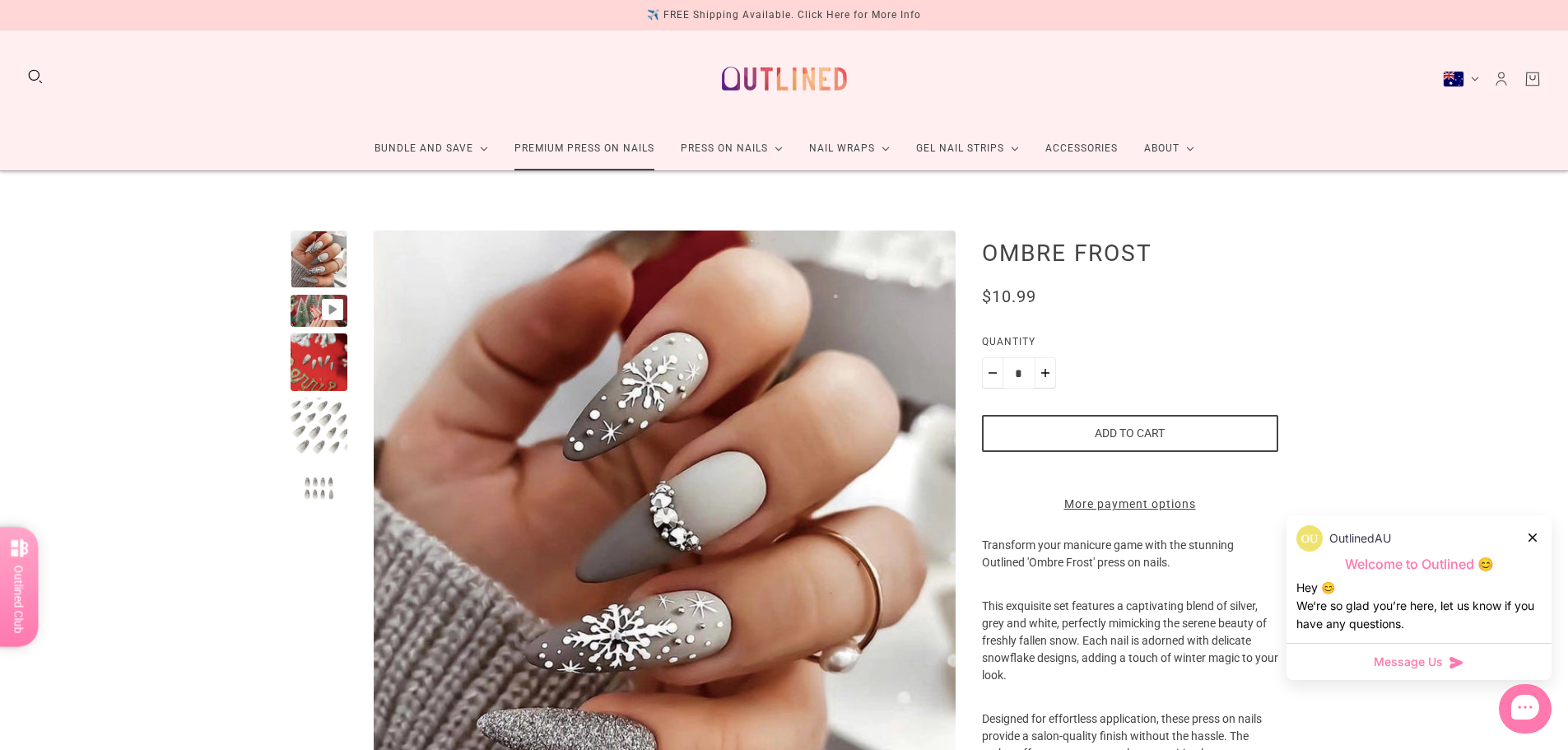
click at [566, 161] on link "Premium Press On Nails" at bounding box center [584, 149] width 167 height 44
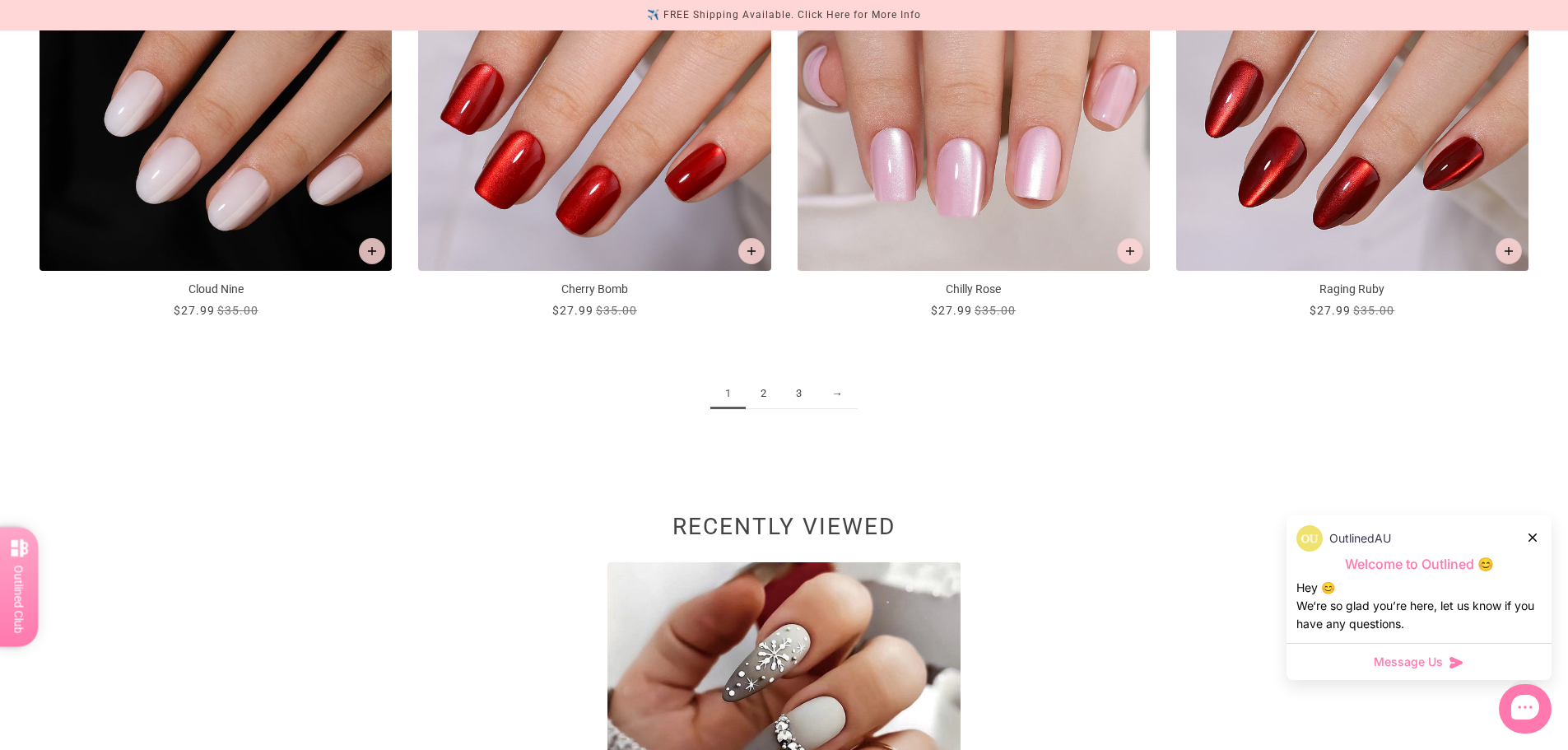
scroll to position [2634, 0]
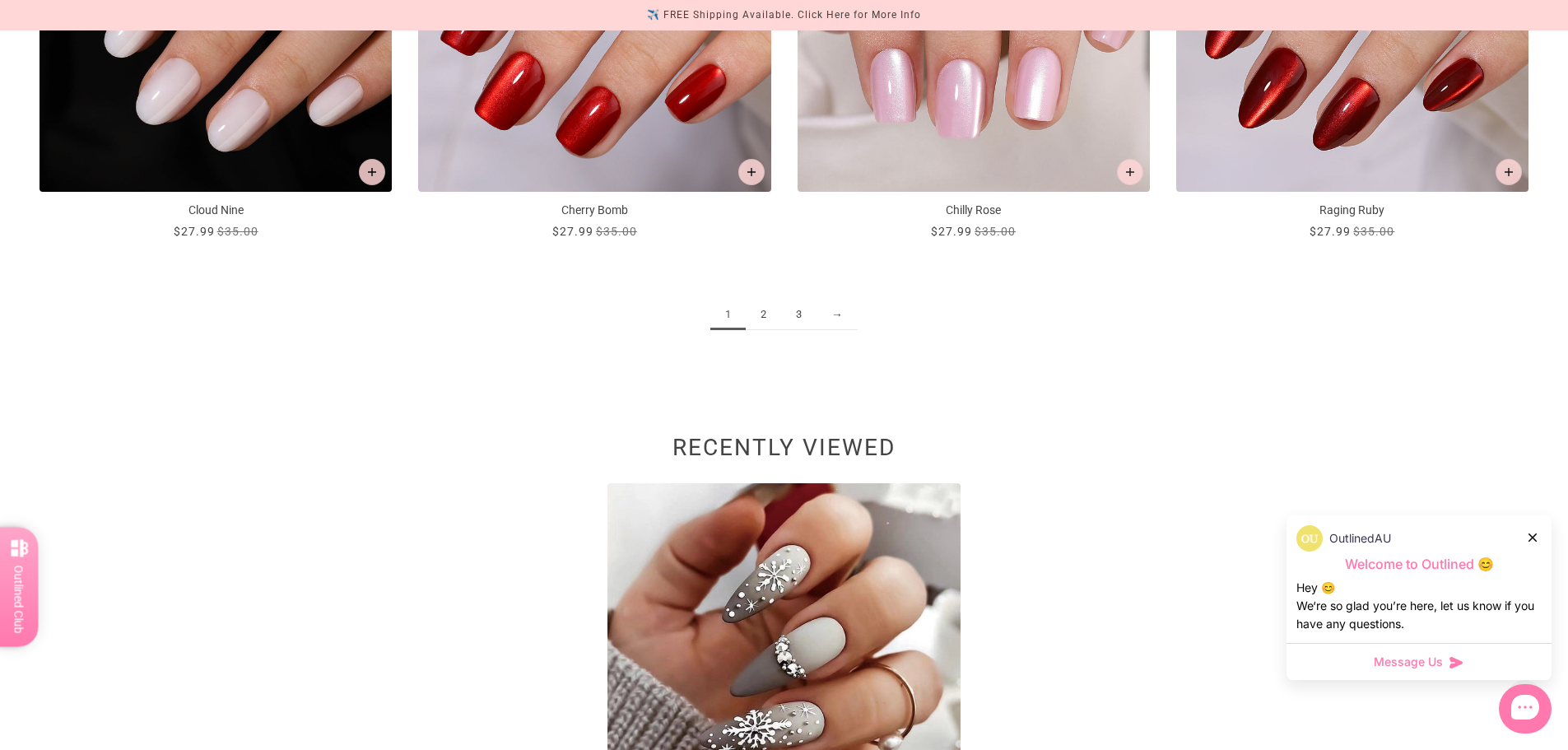
click at [771, 320] on link "2" at bounding box center [763, 314] width 35 height 30
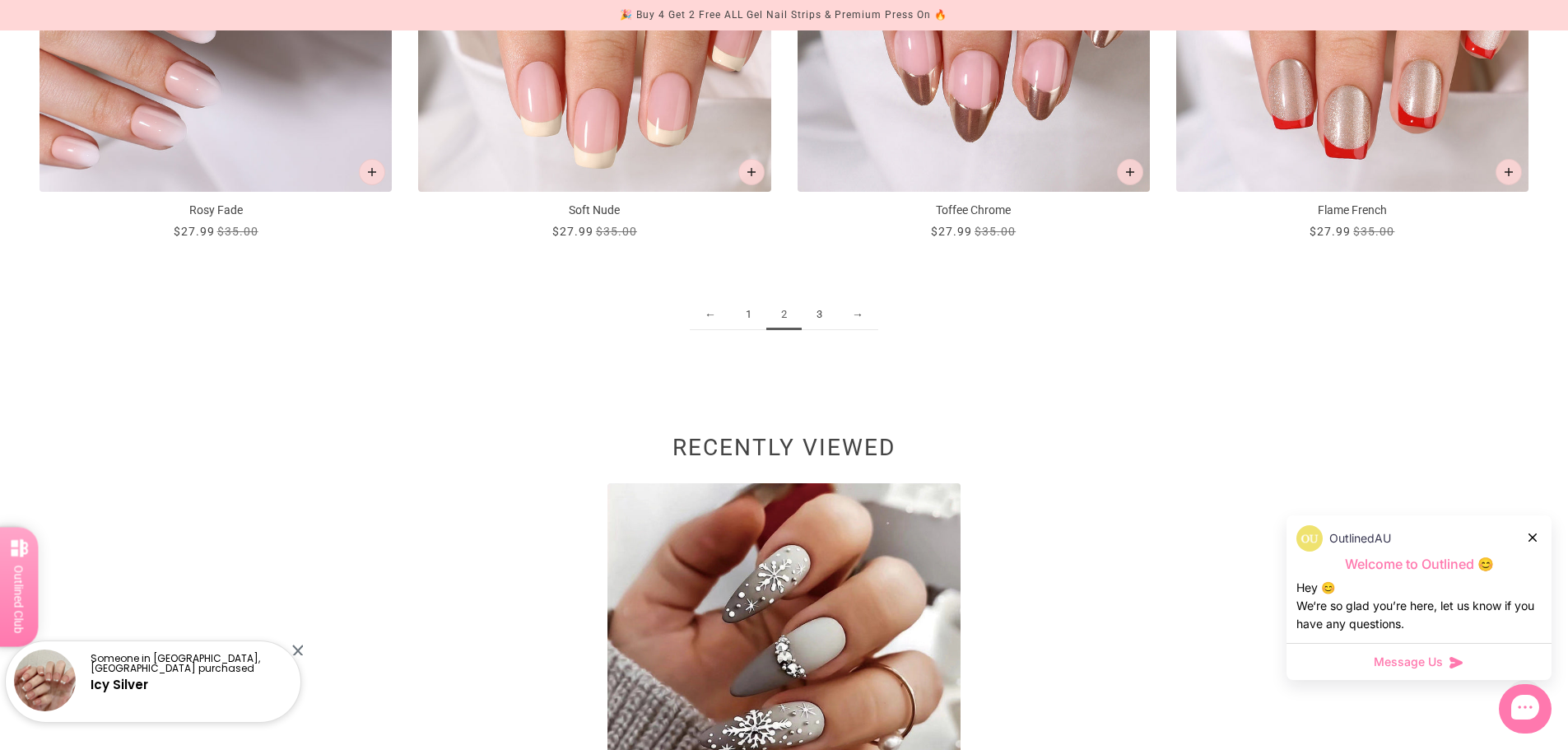
click at [831, 316] on link "3" at bounding box center [819, 314] width 35 height 30
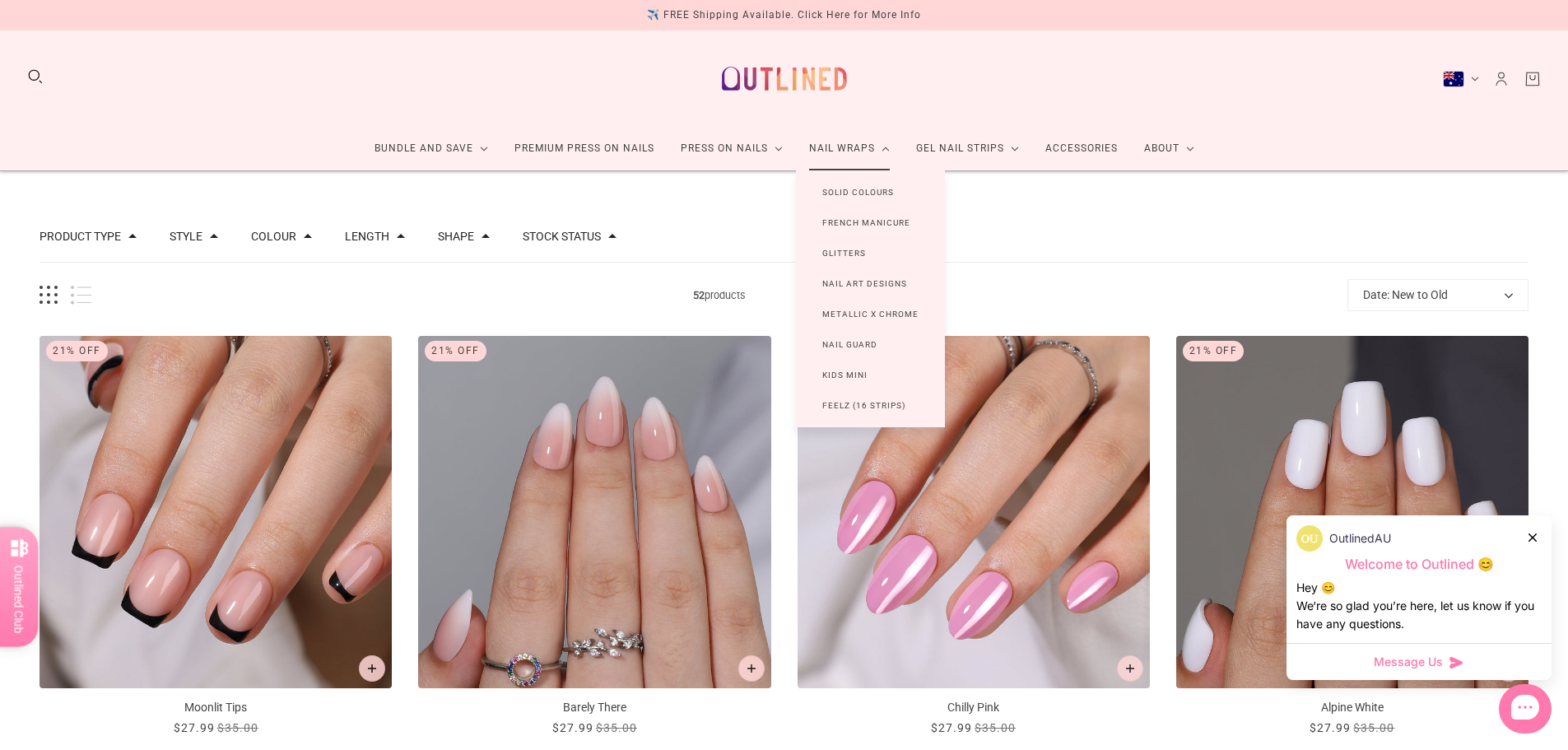
click at [892, 278] on link "Nail Art Designs" at bounding box center [864, 283] width 137 height 30
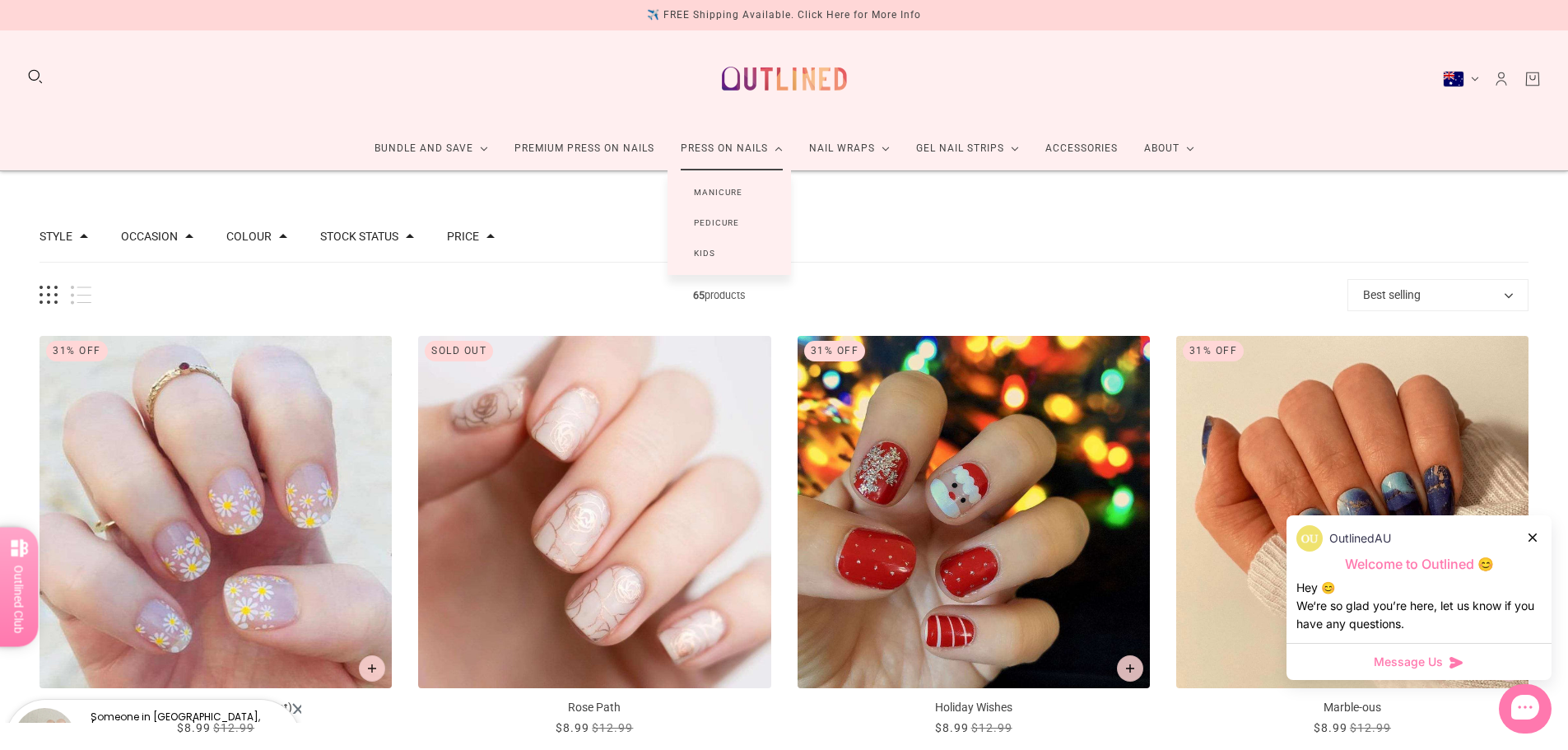
click at [739, 191] on link "Manicure" at bounding box center [718, 192] width 101 height 30
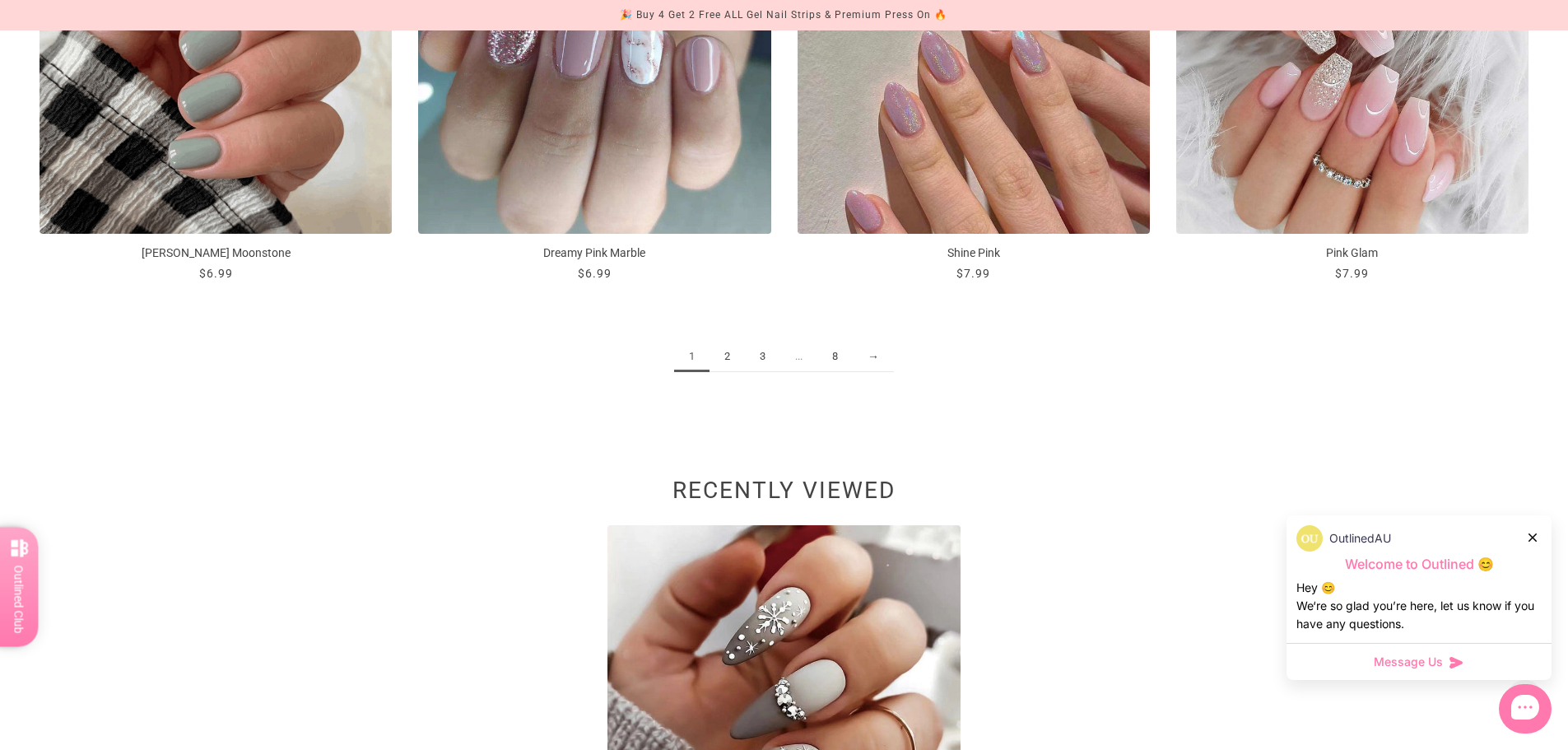
scroll to position [2717, 0]
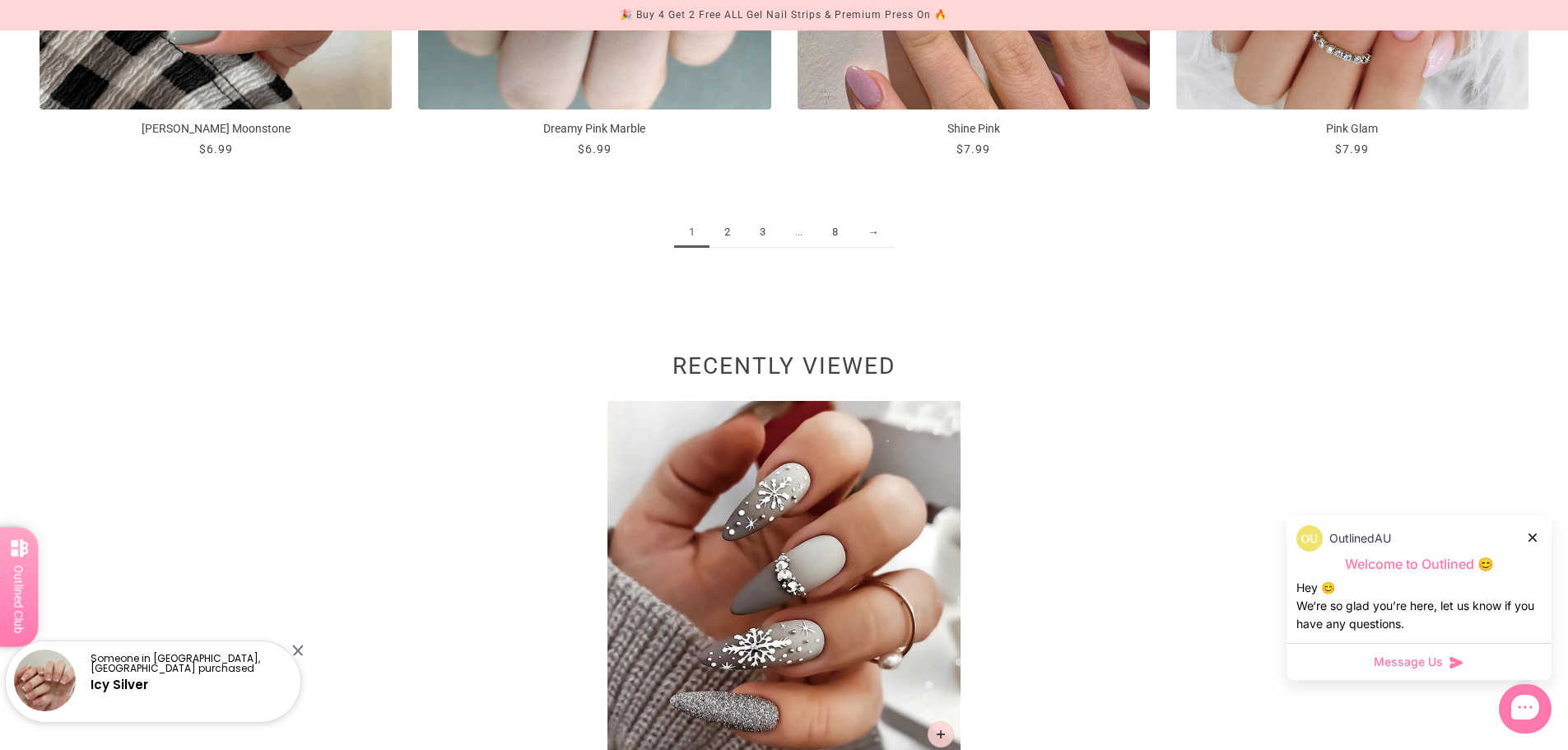
click at [728, 243] on link "2" at bounding box center [726, 233] width 35 height 30
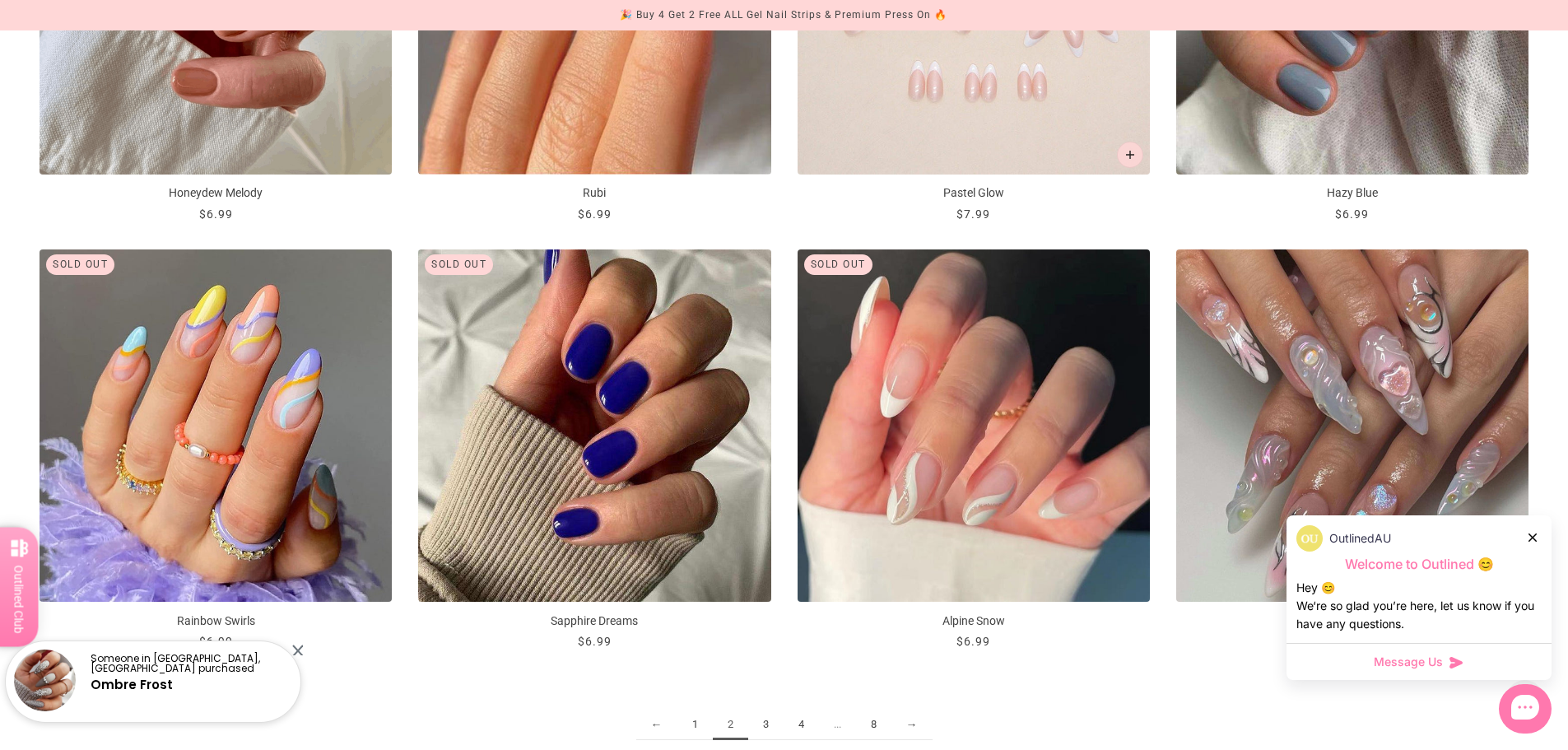
scroll to position [2470, 0]
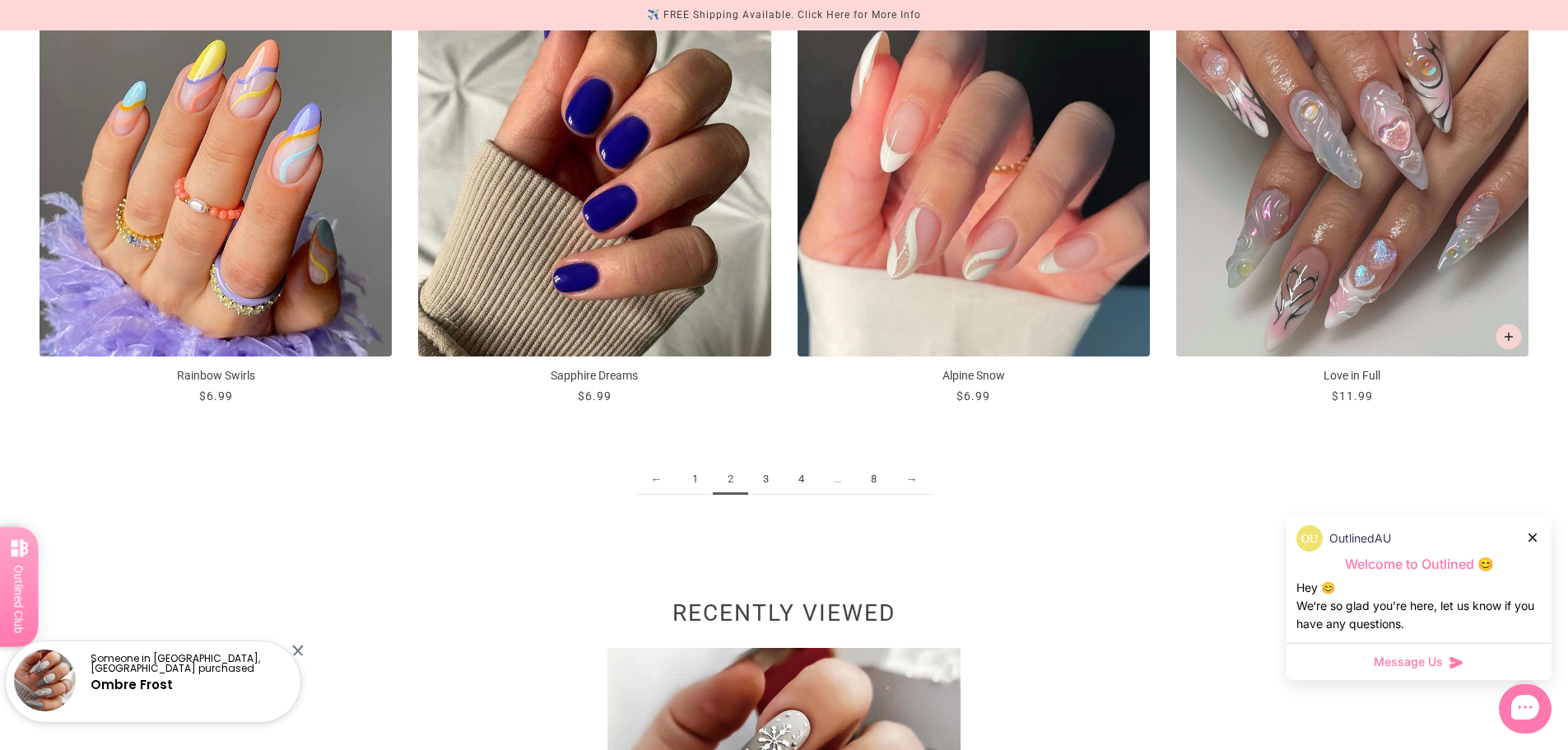
click at [776, 485] on link "3" at bounding box center [765, 479] width 35 height 30
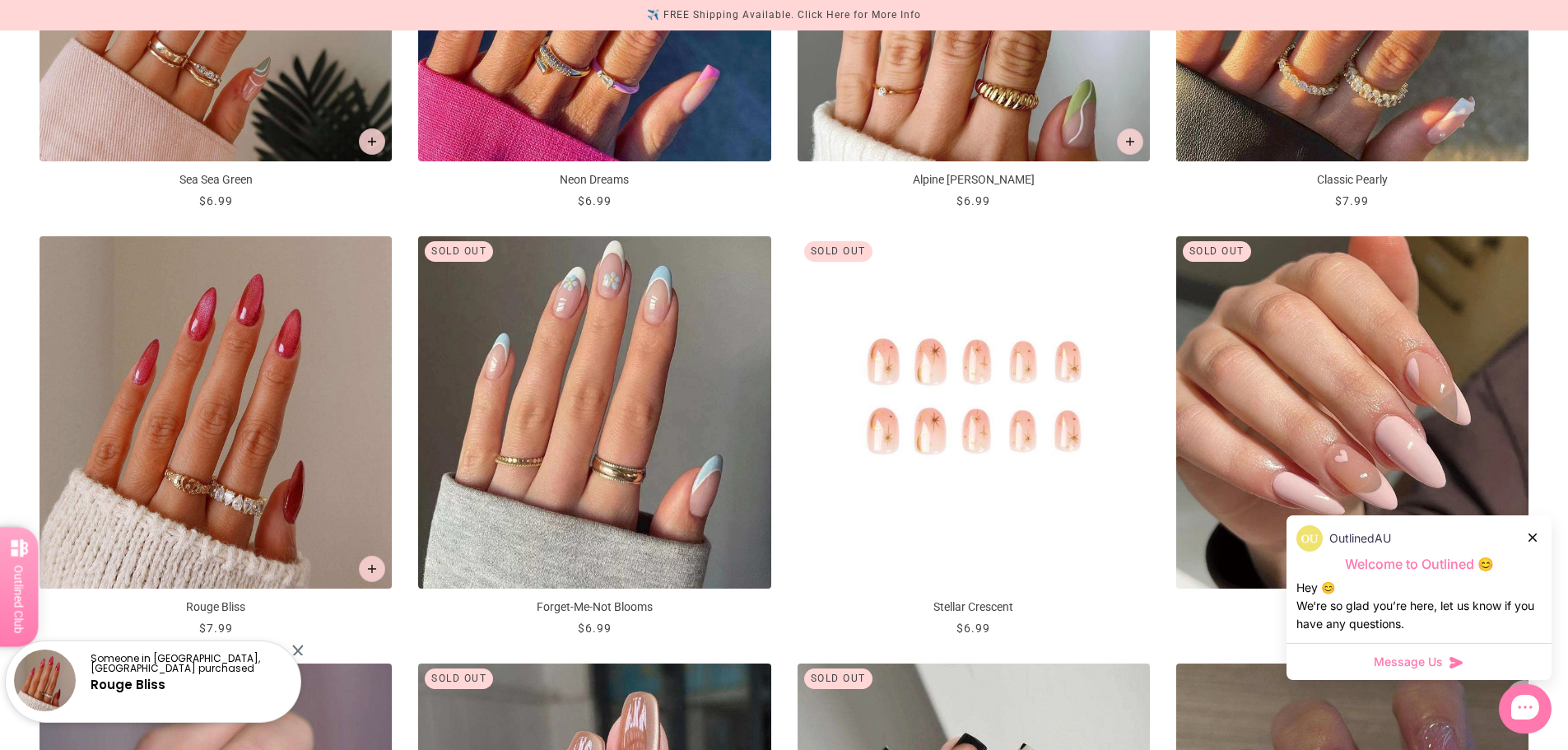
scroll to position [1812, 0]
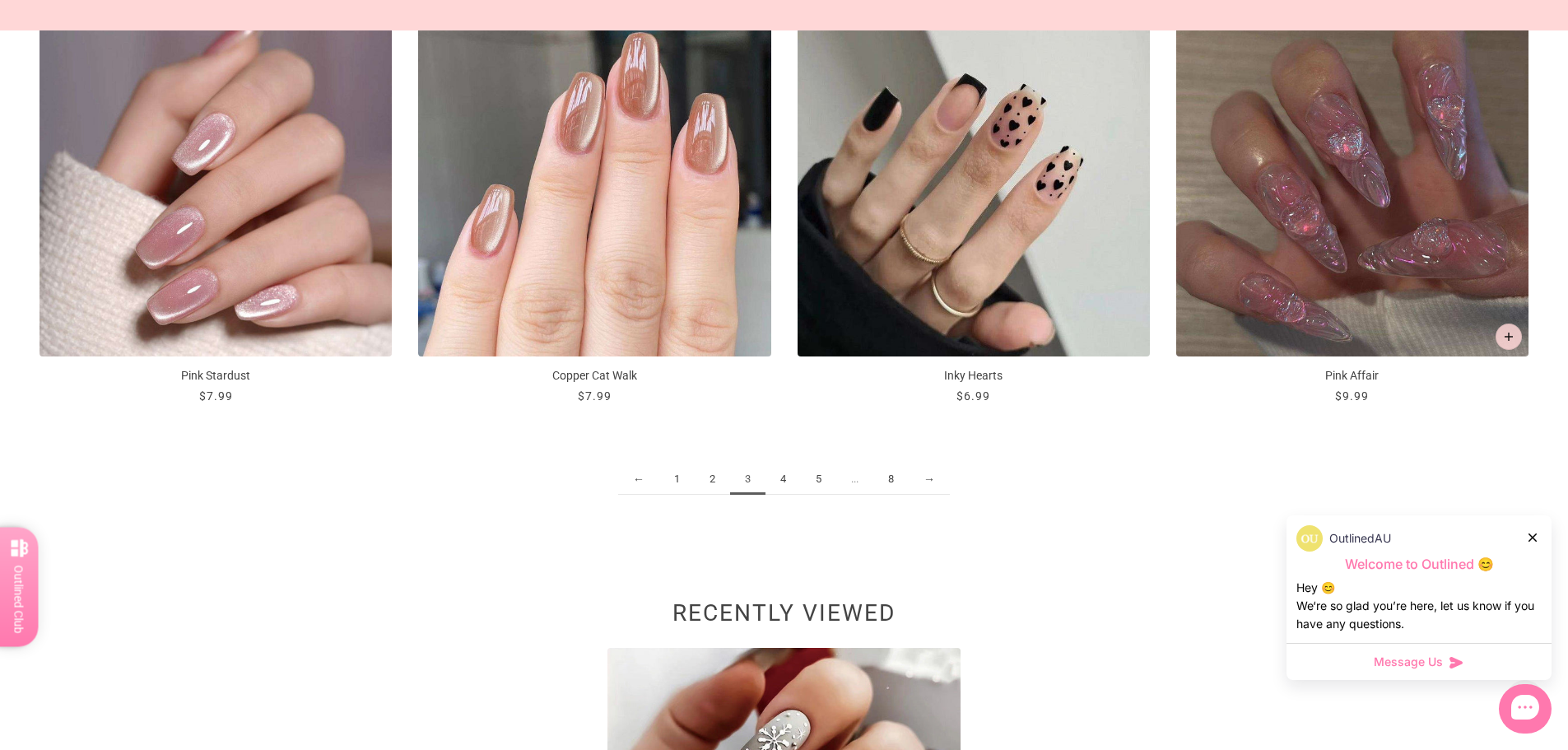
click at [779, 469] on link "4" at bounding box center [783, 479] width 35 height 30
